Goal: Find specific page/section: Find specific page/section

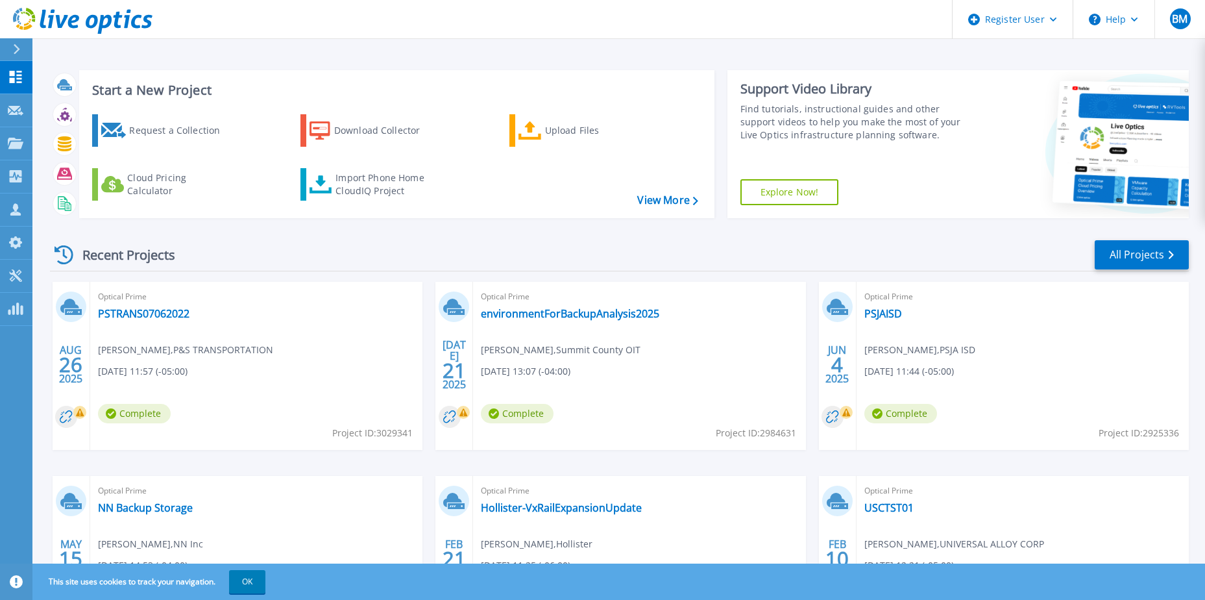
click at [416, 58] on div "Start a New Project Request a Collection Download Collector Upload Files Cloud …" at bounding box center [618, 340] width 1173 height 680
click at [402, 186] on div "Import Phone Home CloudIQ Project" at bounding box center [385, 184] width 101 height 26
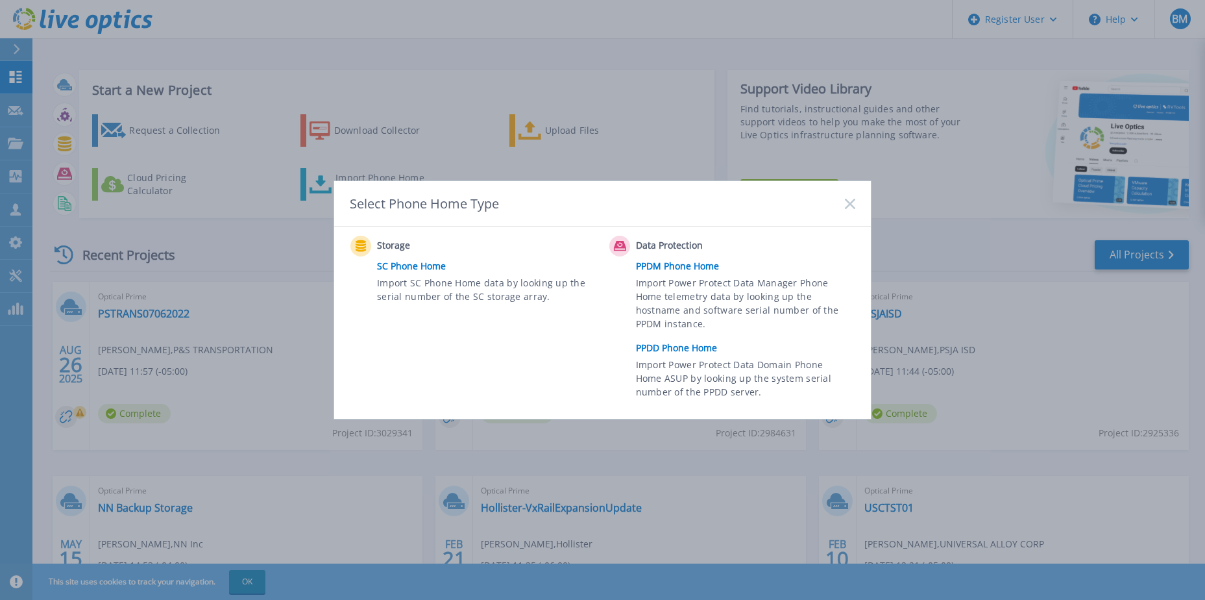
click at [677, 351] on link "PPDD Phone Home" at bounding box center [749, 347] width 226 height 19
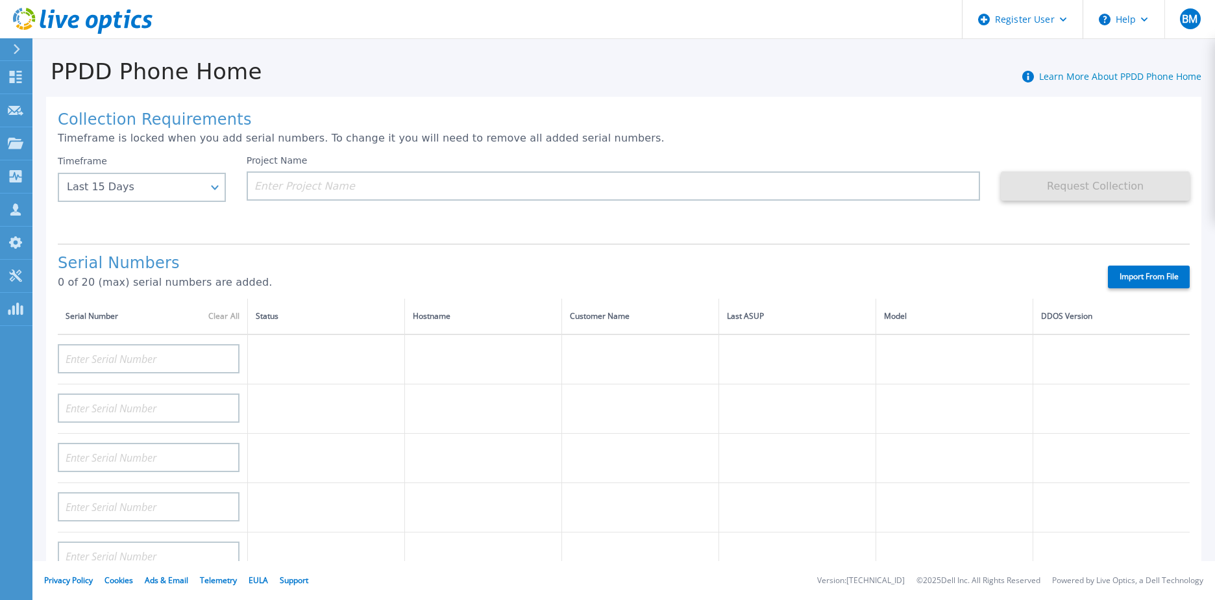
click at [924, 101] on div "Collection Requirements Timeframe is locked when you add serial numbers. To cha…" at bounding box center [623, 464] width 1155 height 734
click at [693, 583] on footer "Privacy Policy Cookies Ads & Email Telemetry [PERSON_NAME] Support Version: [TE…" at bounding box center [623, 580] width 1182 height 39
click at [673, 129] on div "Collection Requirements Timeframe is locked when you add serial numbers. To cha…" at bounding box center [623, 464] width 1155 height 734
click at [650, 73] on div "PPDD Phone Home Learn More About PPDD Phone Home" at bounding box center [616, 64] width 1169 height 40
